Goal: Register for event/course

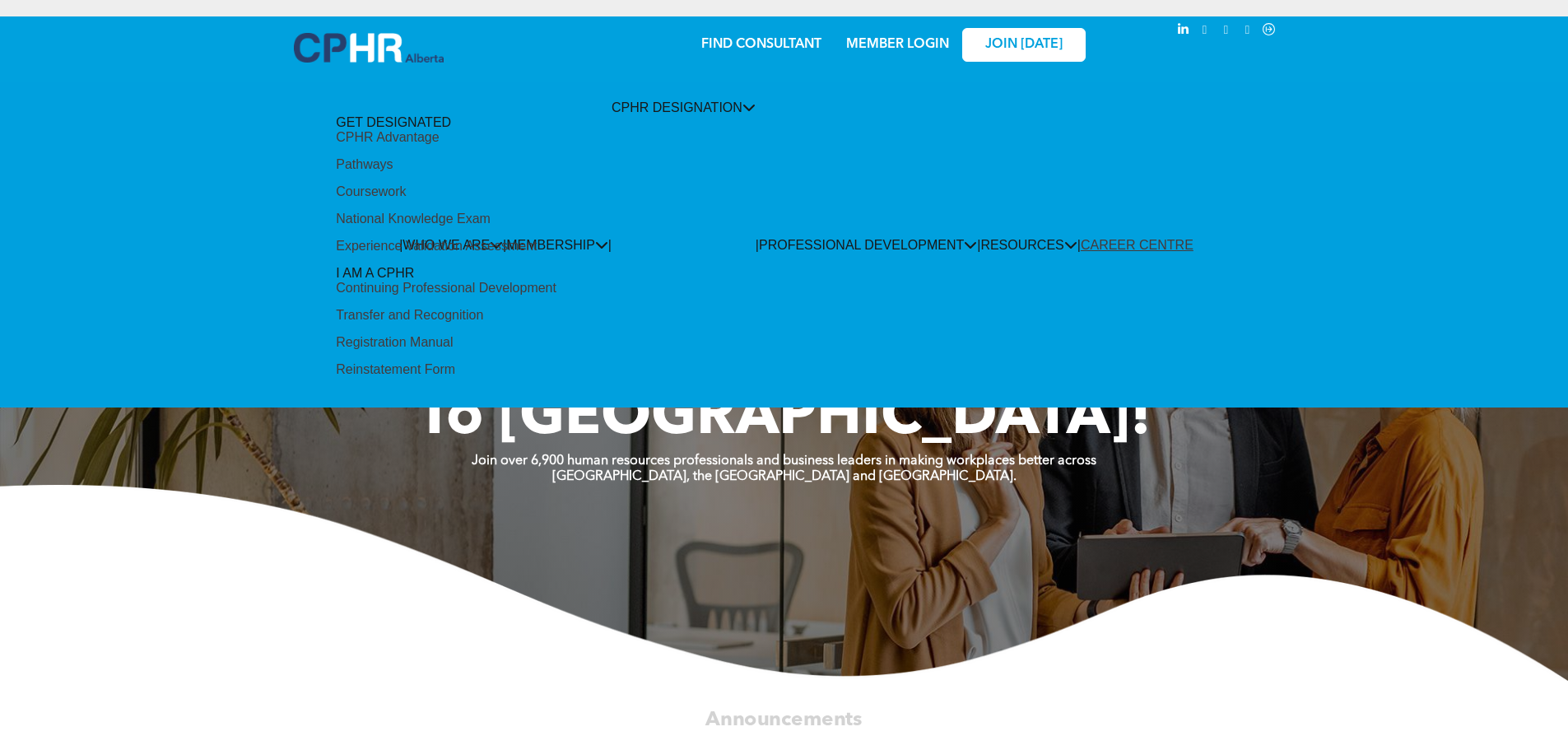
click at [556, 281] on div "Continuing Professional Development" at bounding box center [446, 288] width 221 height 15
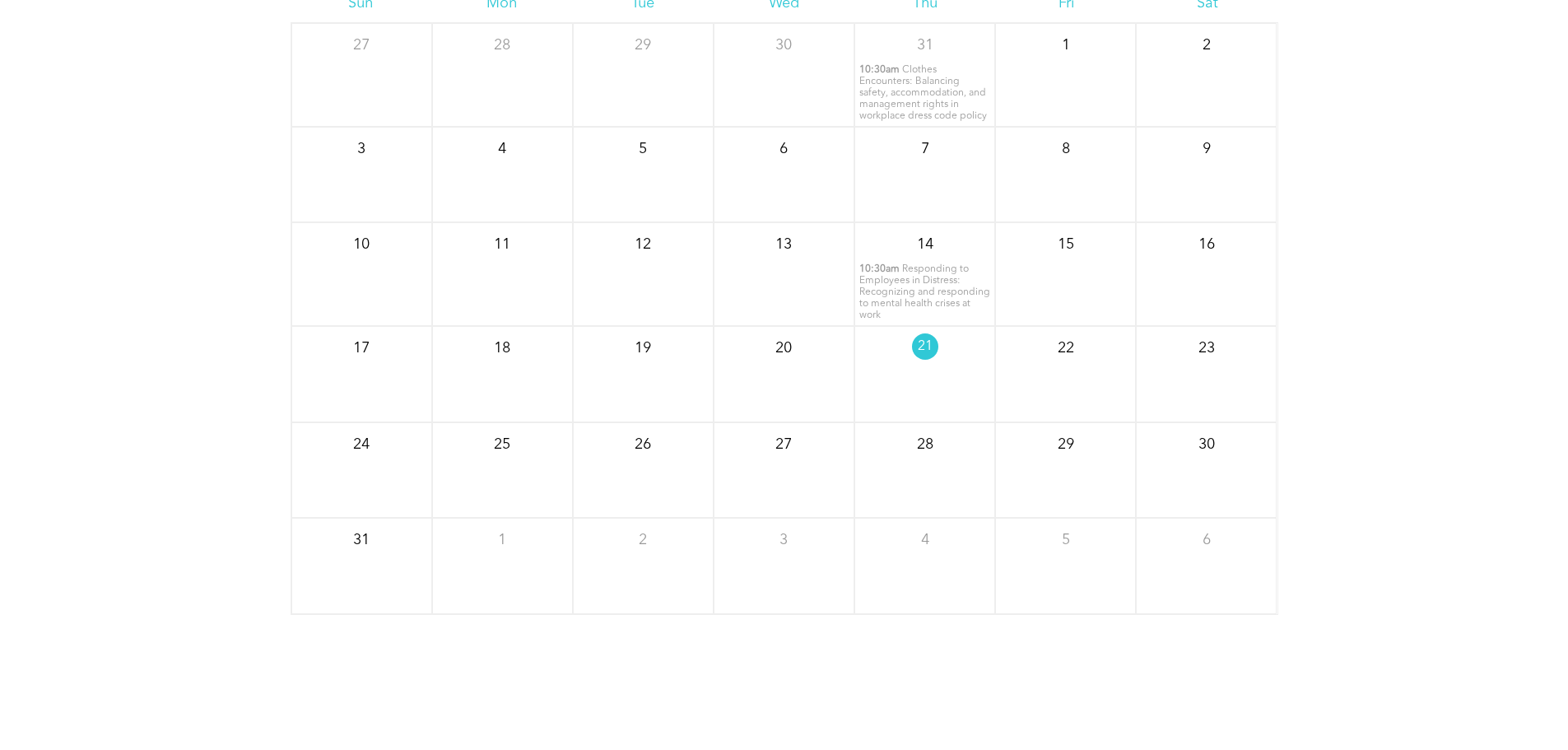
scroll to position [2222, 0]
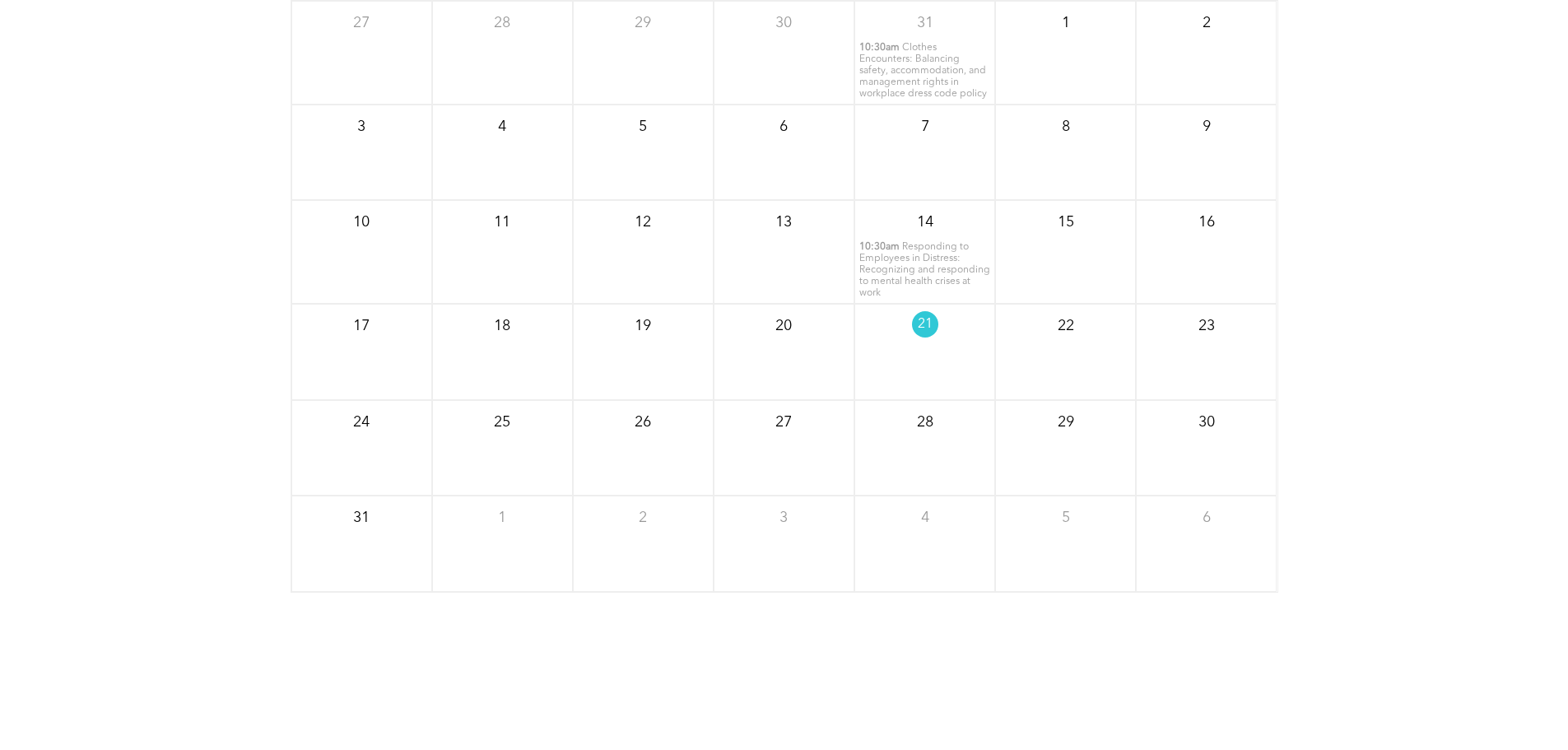
click at [920, 284] on span "Responding to Employees in Distress: Recognizing and responding to mental healt…" at bounding box center [924, 270] width 131 height 56
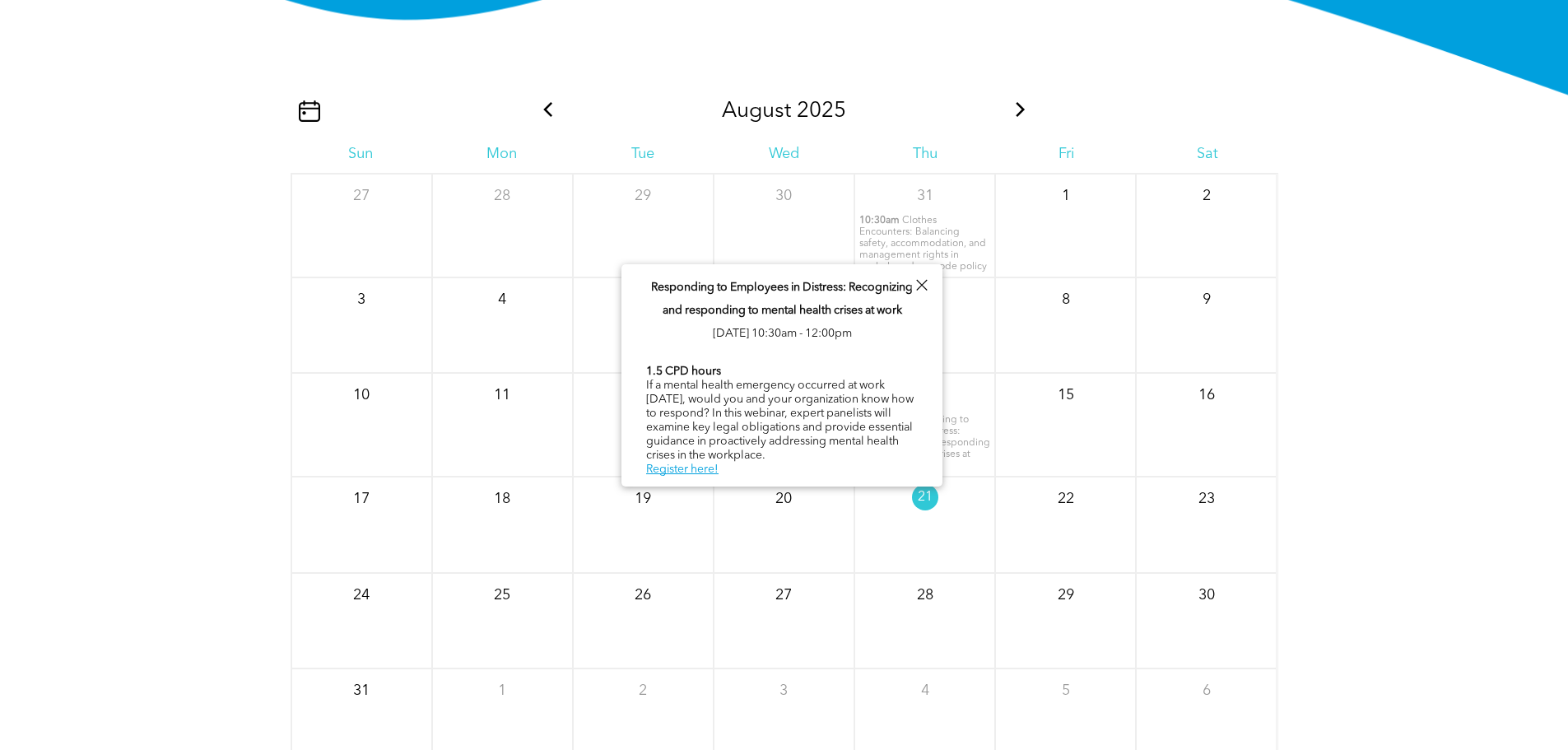
scroll to position [1893, 0]
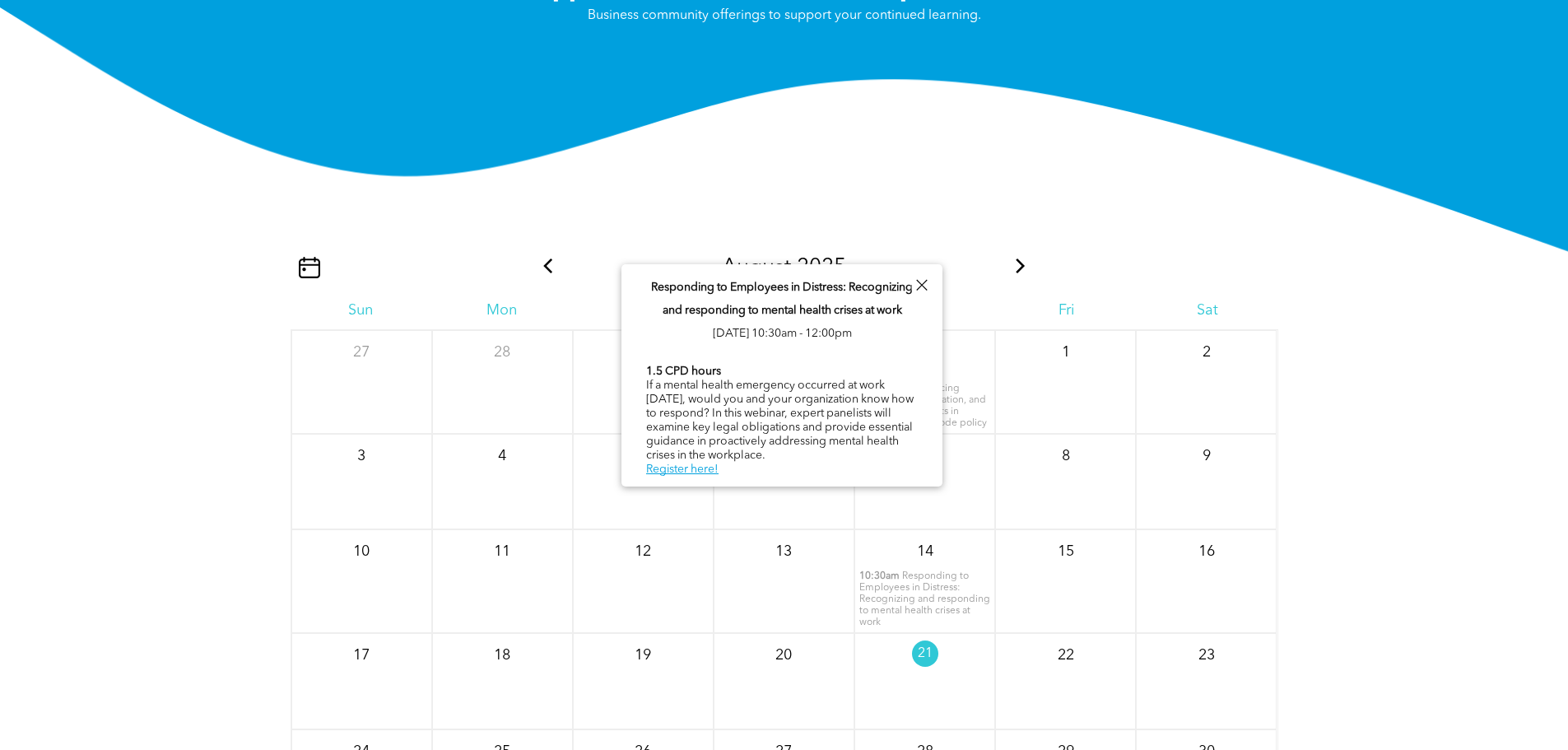
click at [1008, 280] on div "[DATE]" at bounding box center [784, 268] width 494 height 26
click at [1020, 273] on icon at bounding box center [1020, 265] width 21 height 15
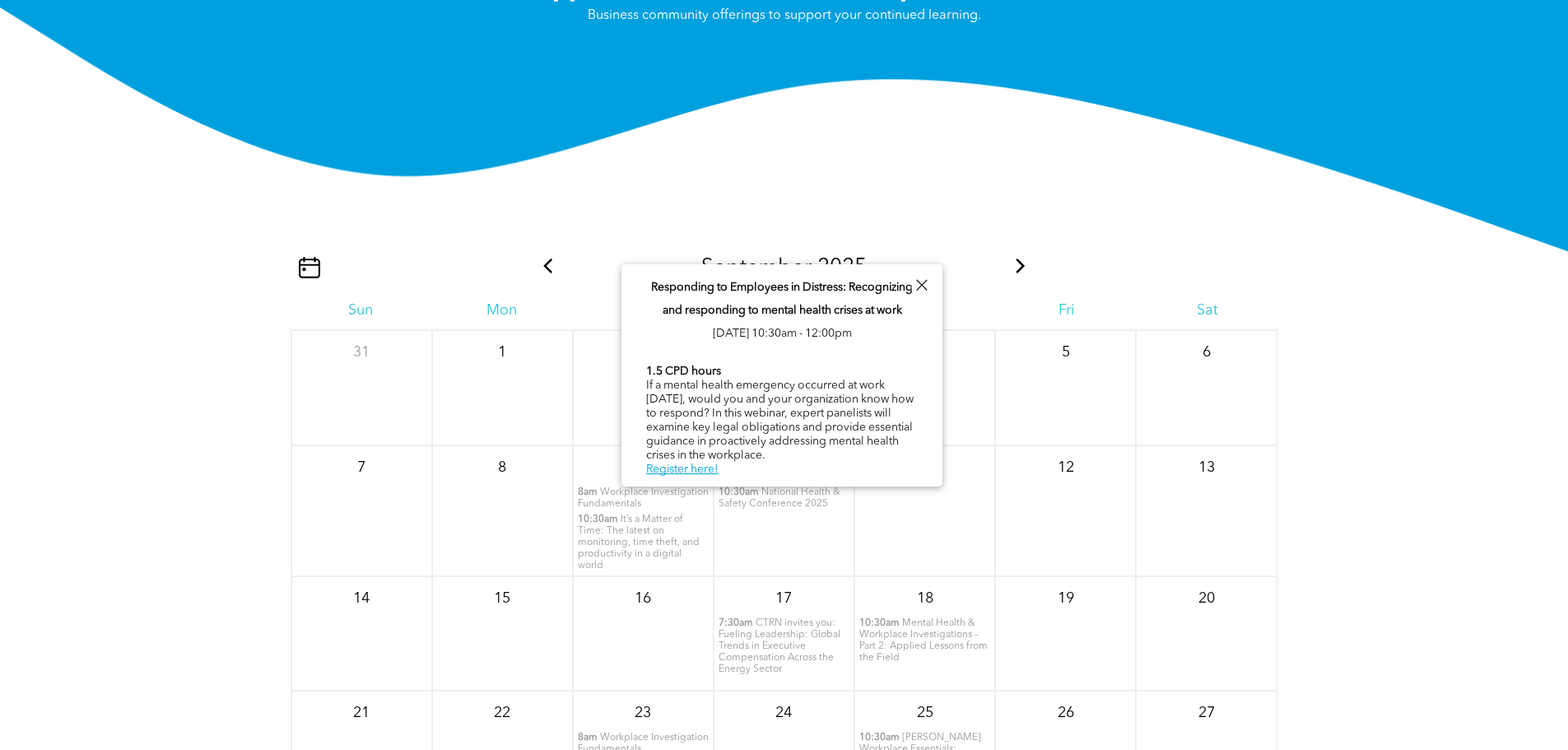
click at [922, 283] on div at bounding box center [921, 285] width 22 height 22
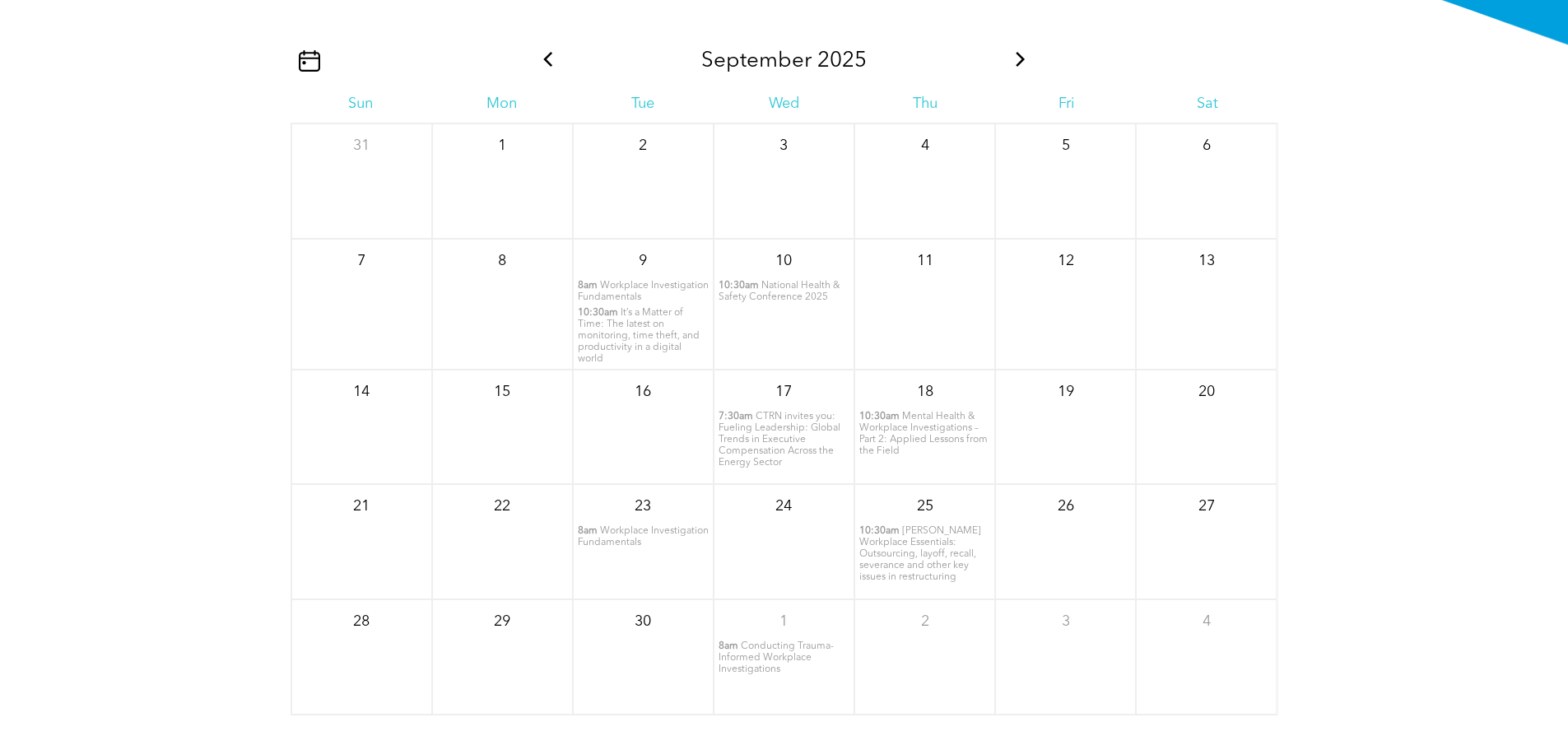
scroll to position [2140, 0]
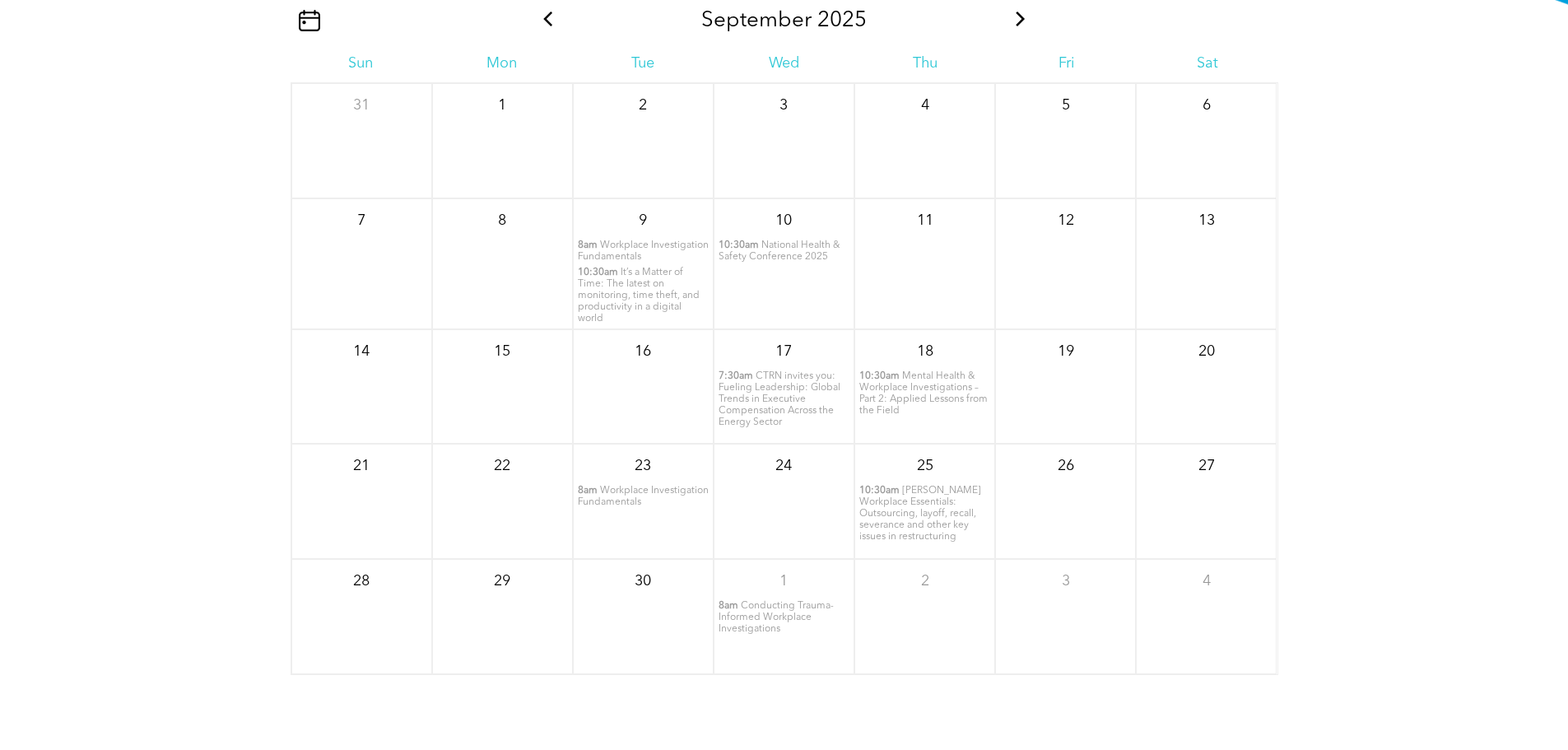
click at [620, 262] on span "Workplace Investigation Fundamentals" at bounding box center [642, 251] width 131 height 21
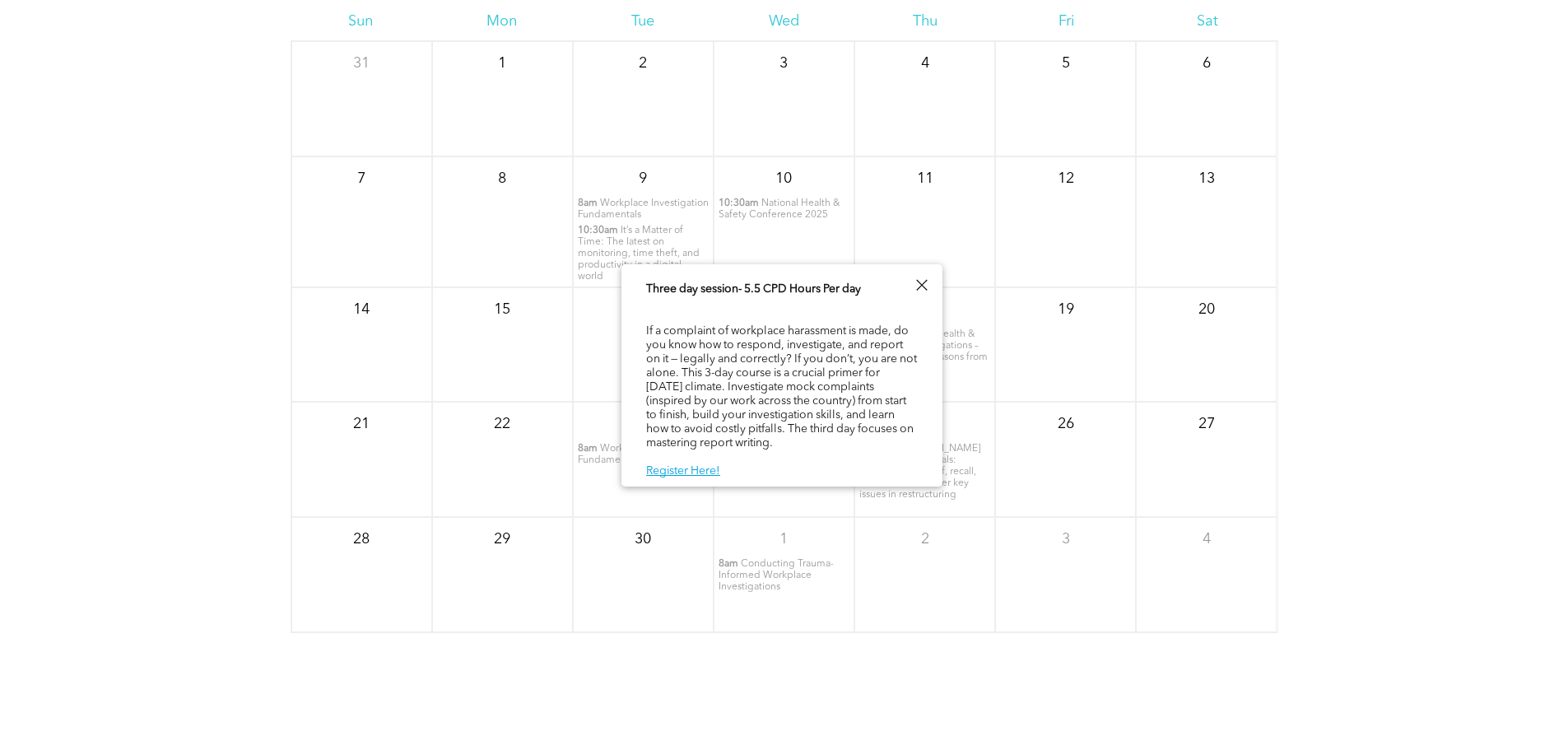
scroll to position [2222, 0]
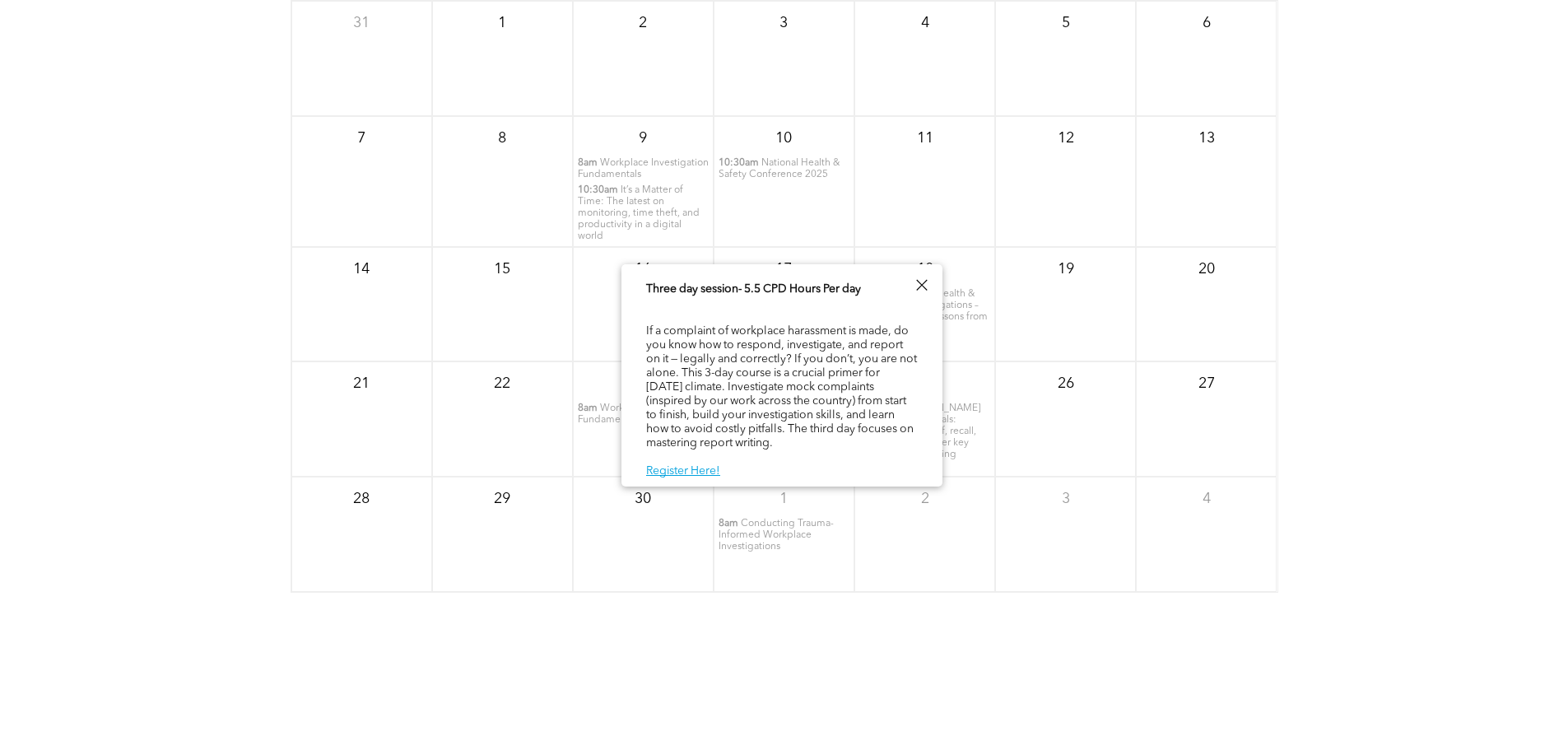
click at [613, 196] on span "10:30am" at bounding box center [597, 190] width 40 height 12
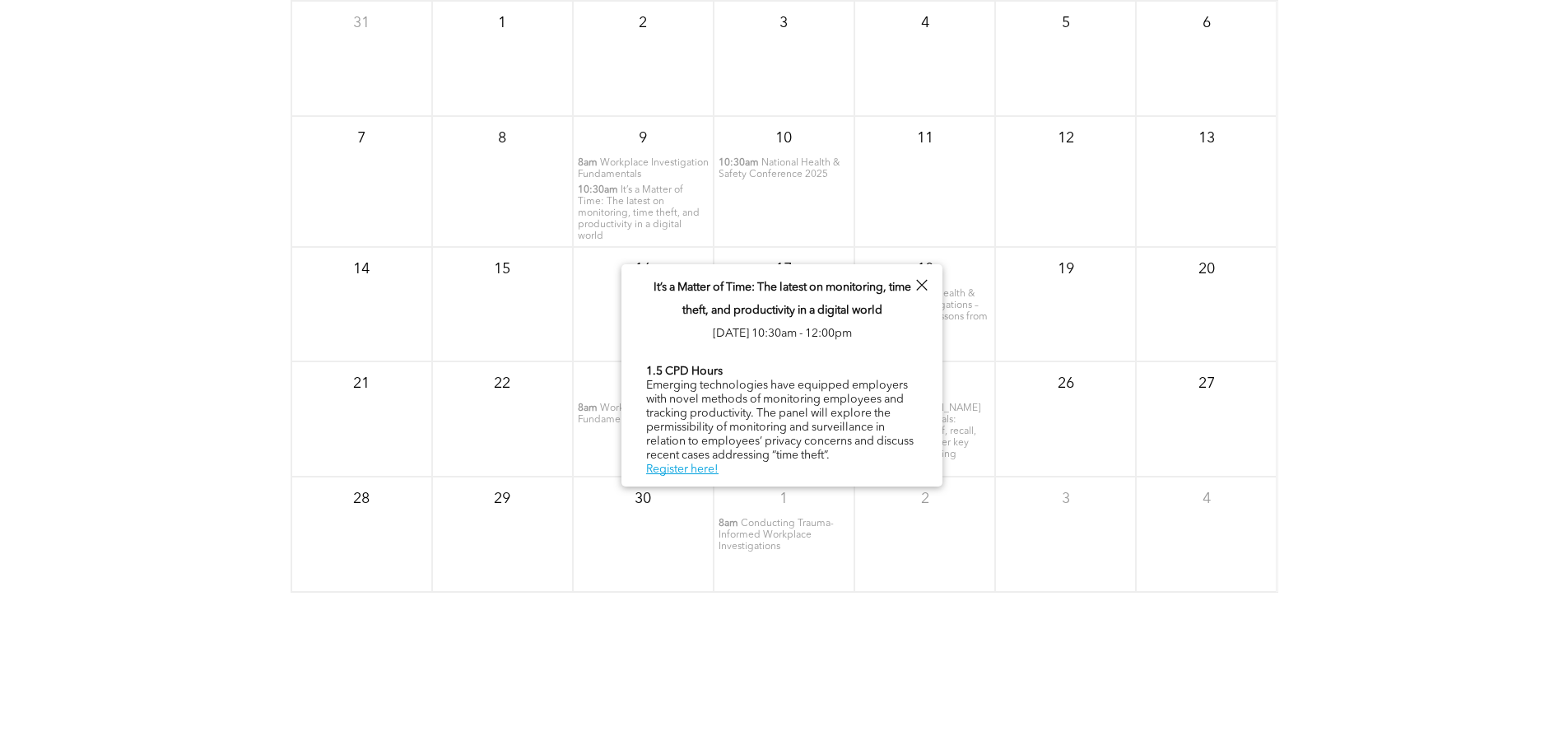
click at [779, 179] on span "National Health & Safety Conference 2025" at bounding box center [779, 168] width 121 height 21
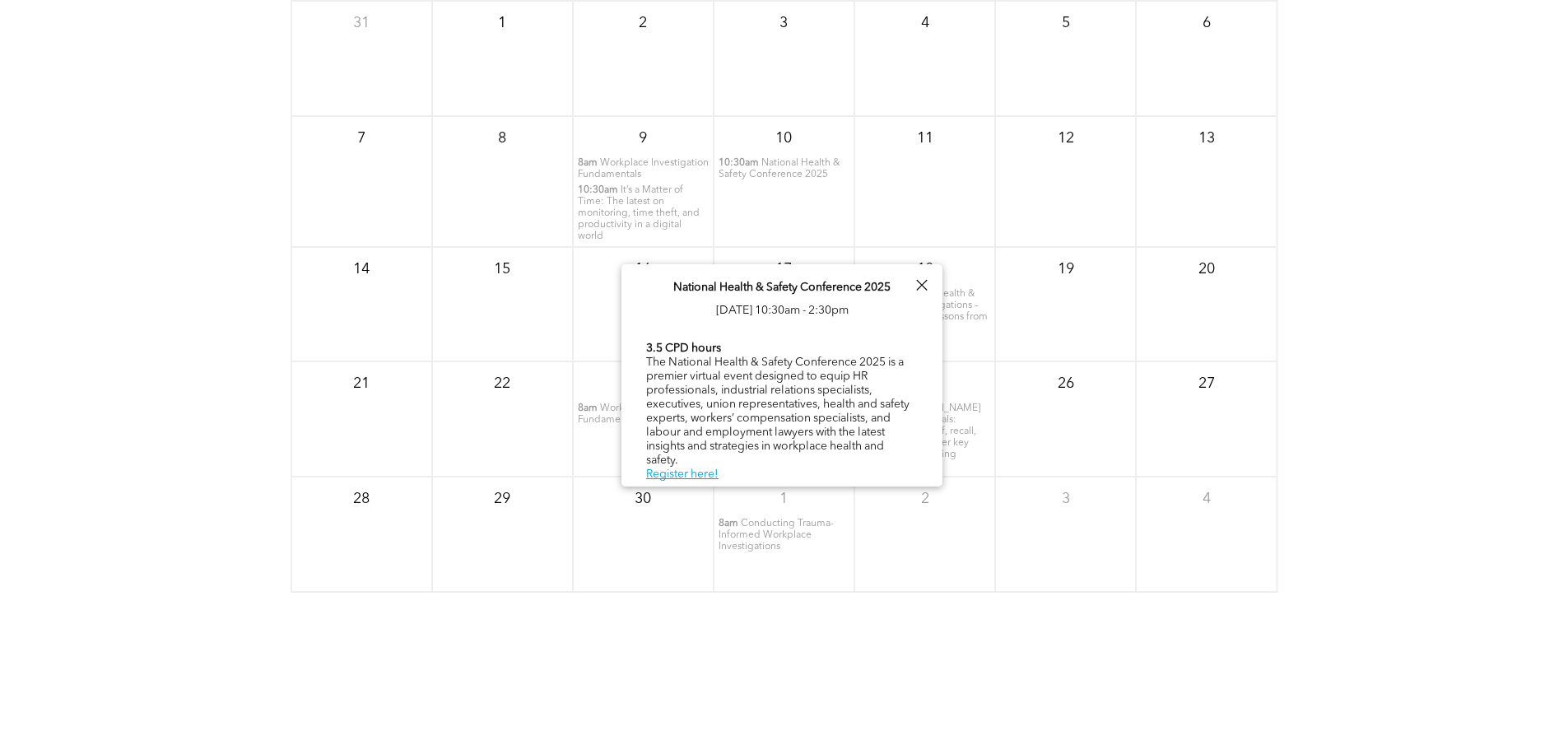
click at [915, 285] on div at bounding box center [921, 285] width 22 height 22
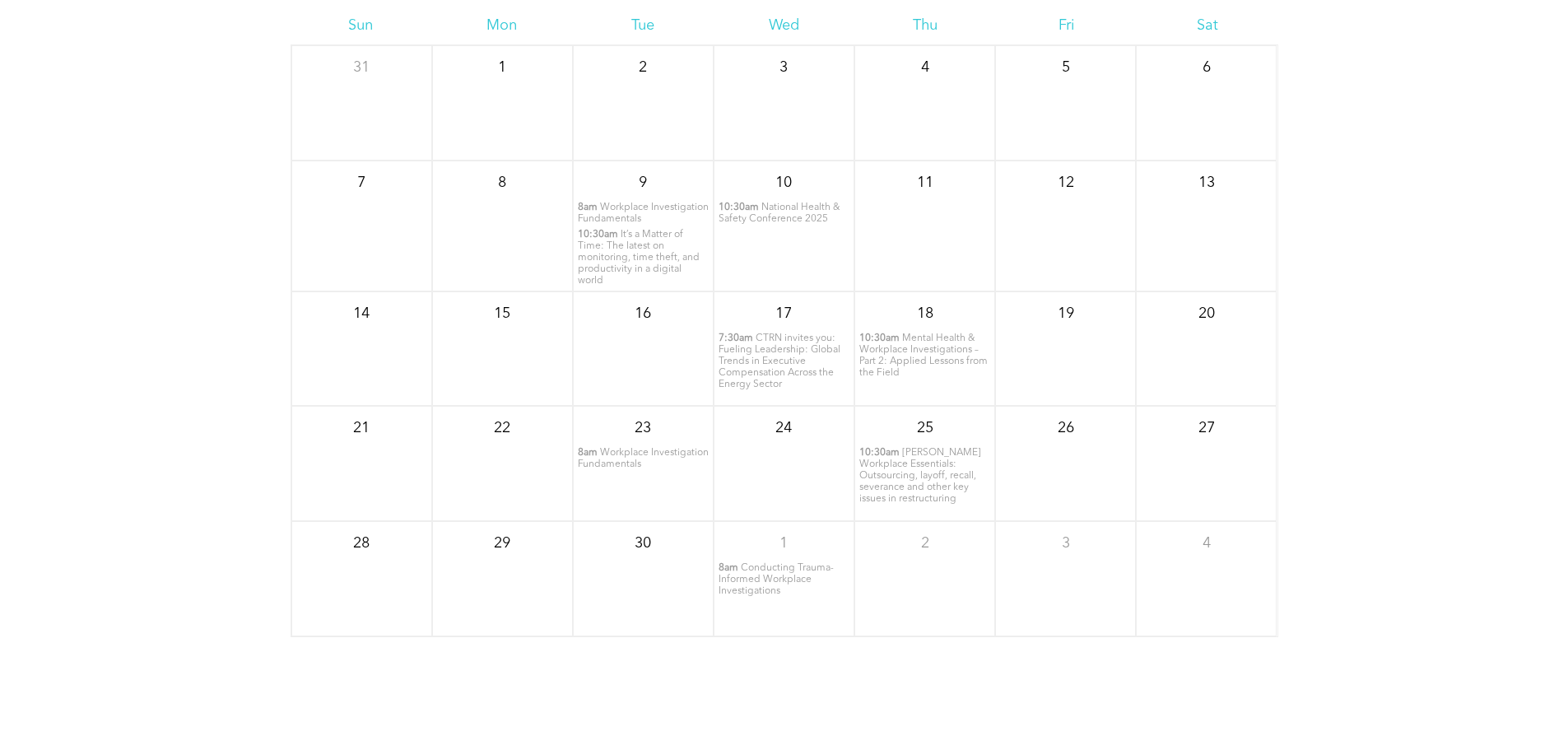
scroll to position [2140, 0]
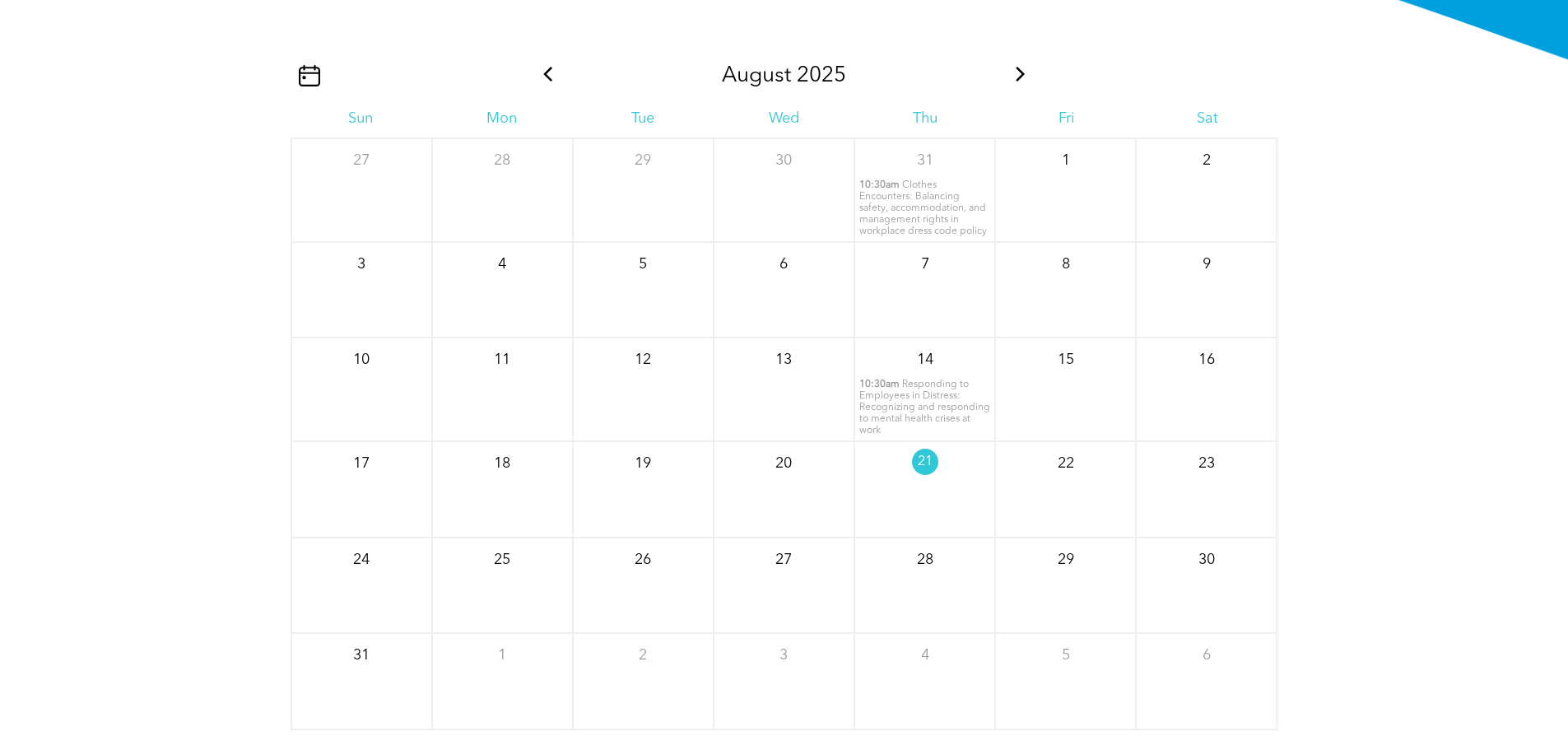
scroll to position [2057, 0]
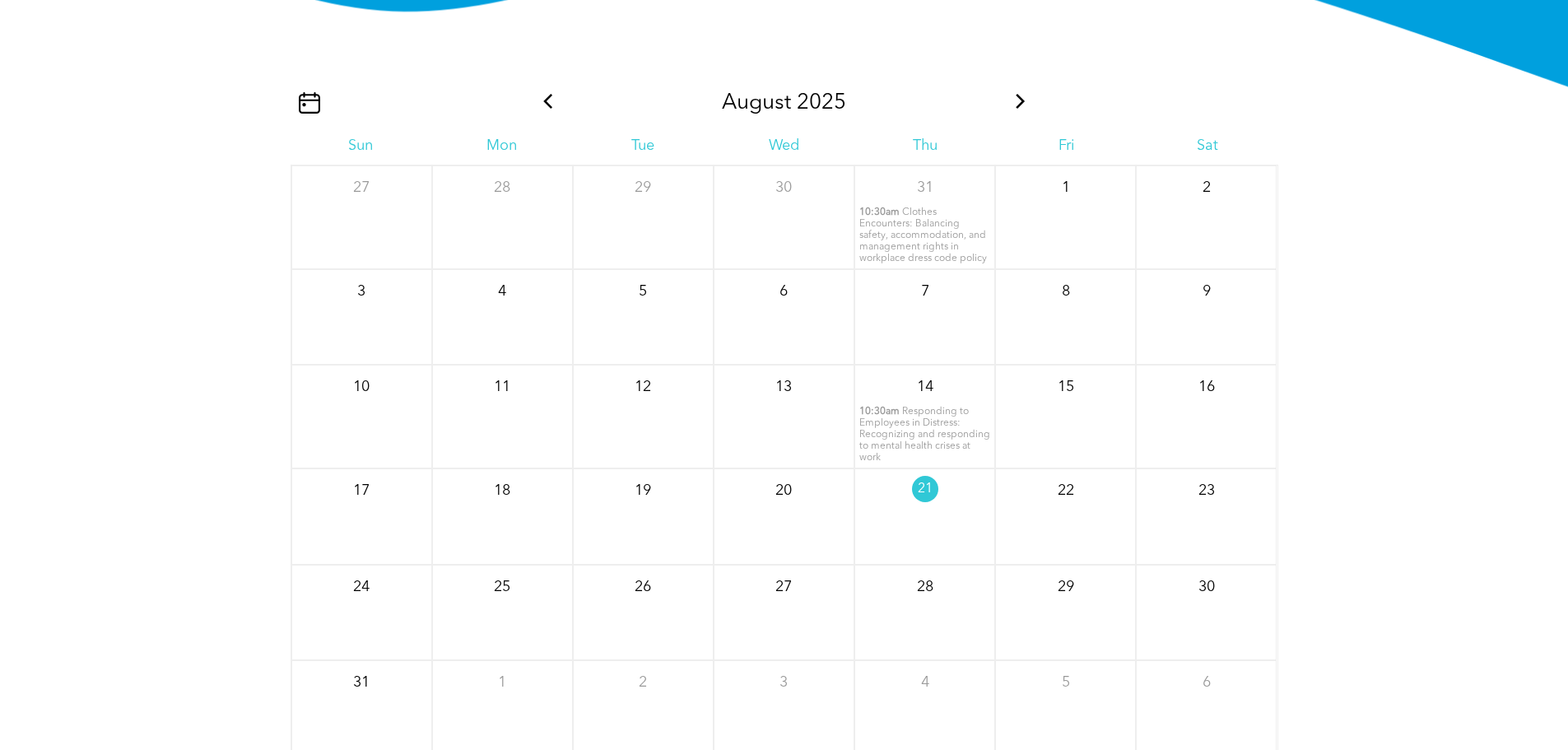
click at [1022, 108] on icon at bounding box center [1020, 101] width 21 height 15
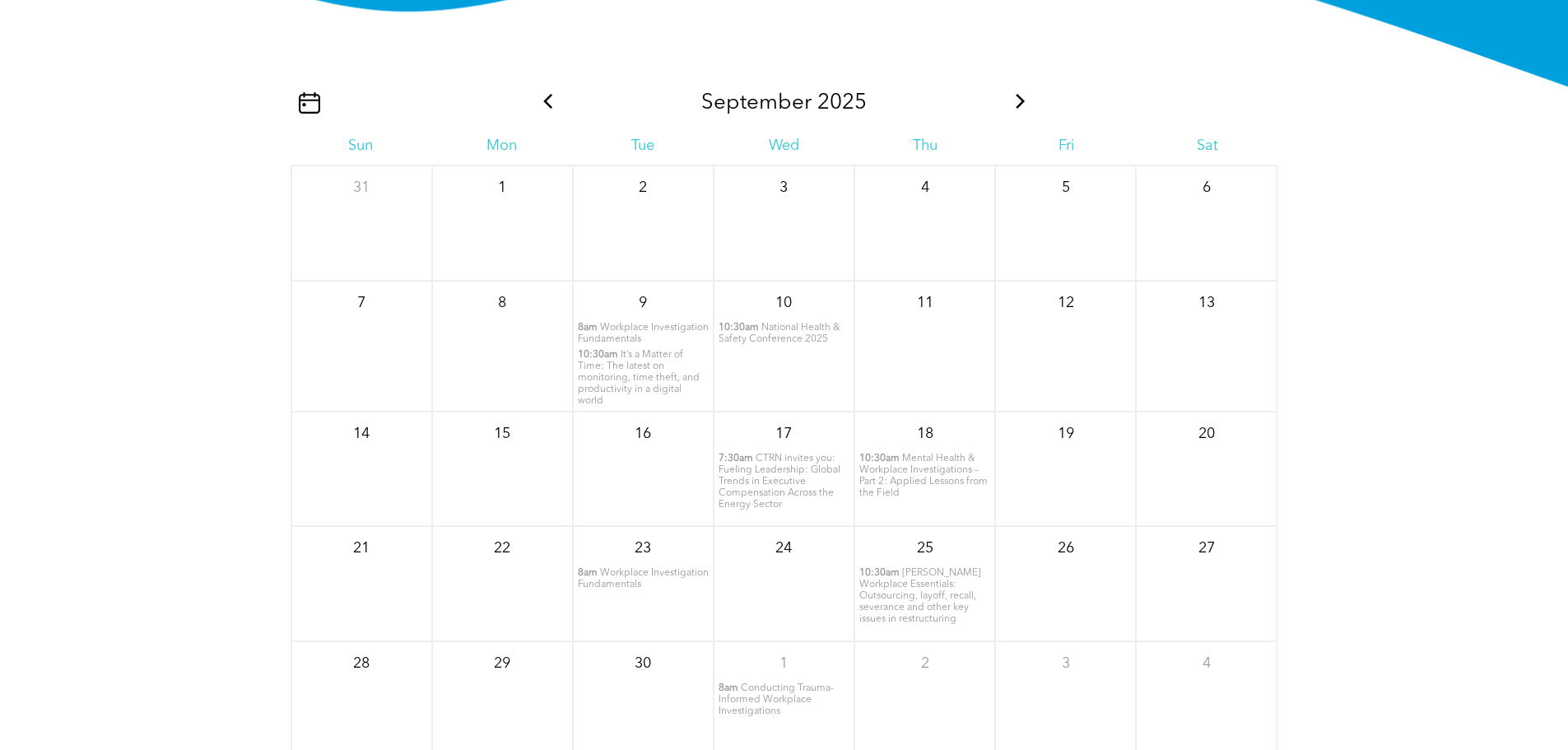
click at [635, 385] on span "It’s a Matter of Time: The latest on monitoring, time theft, and productivity i…" at bounding box center [638, 378] width 122 height 56
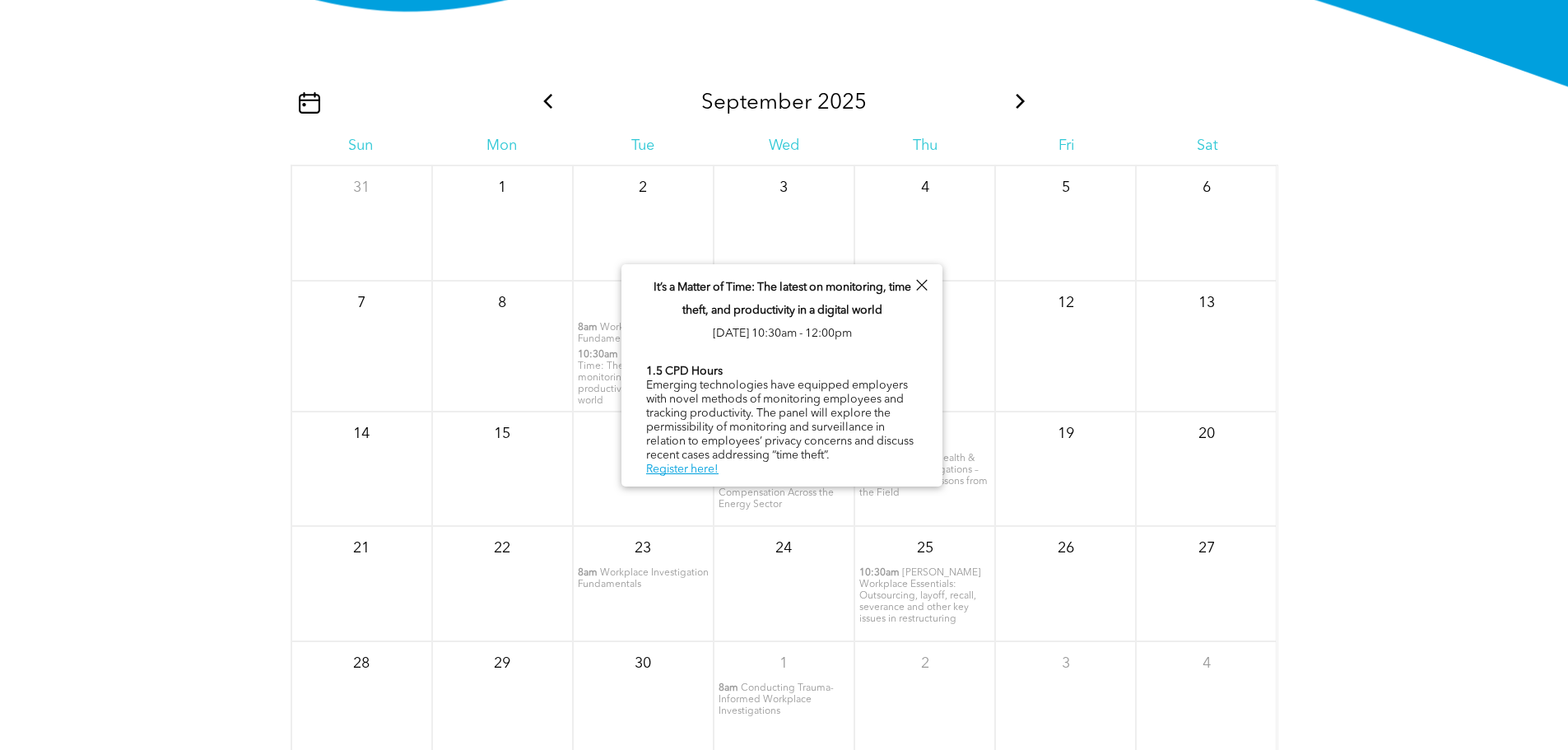
click at [706, 463] on link "Register here!" at bounding box center [682, 469] width 73 height 12
